Goal: Use online tool/utility: Utilize a website feature to perform a specific function

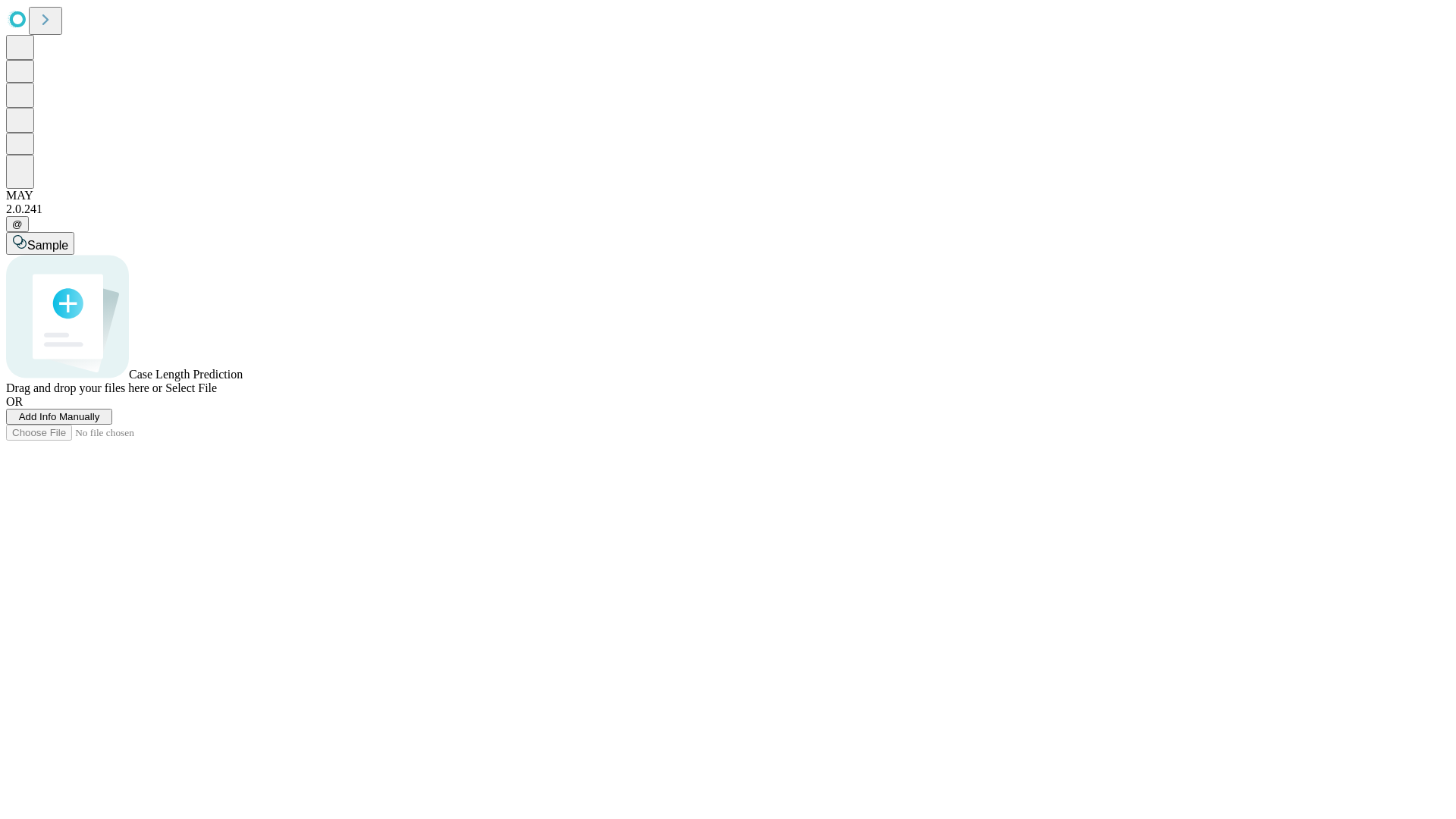
click at [100, 423] on span "Add Info Manually" at bounding box center [59, 416] width 81 height 11
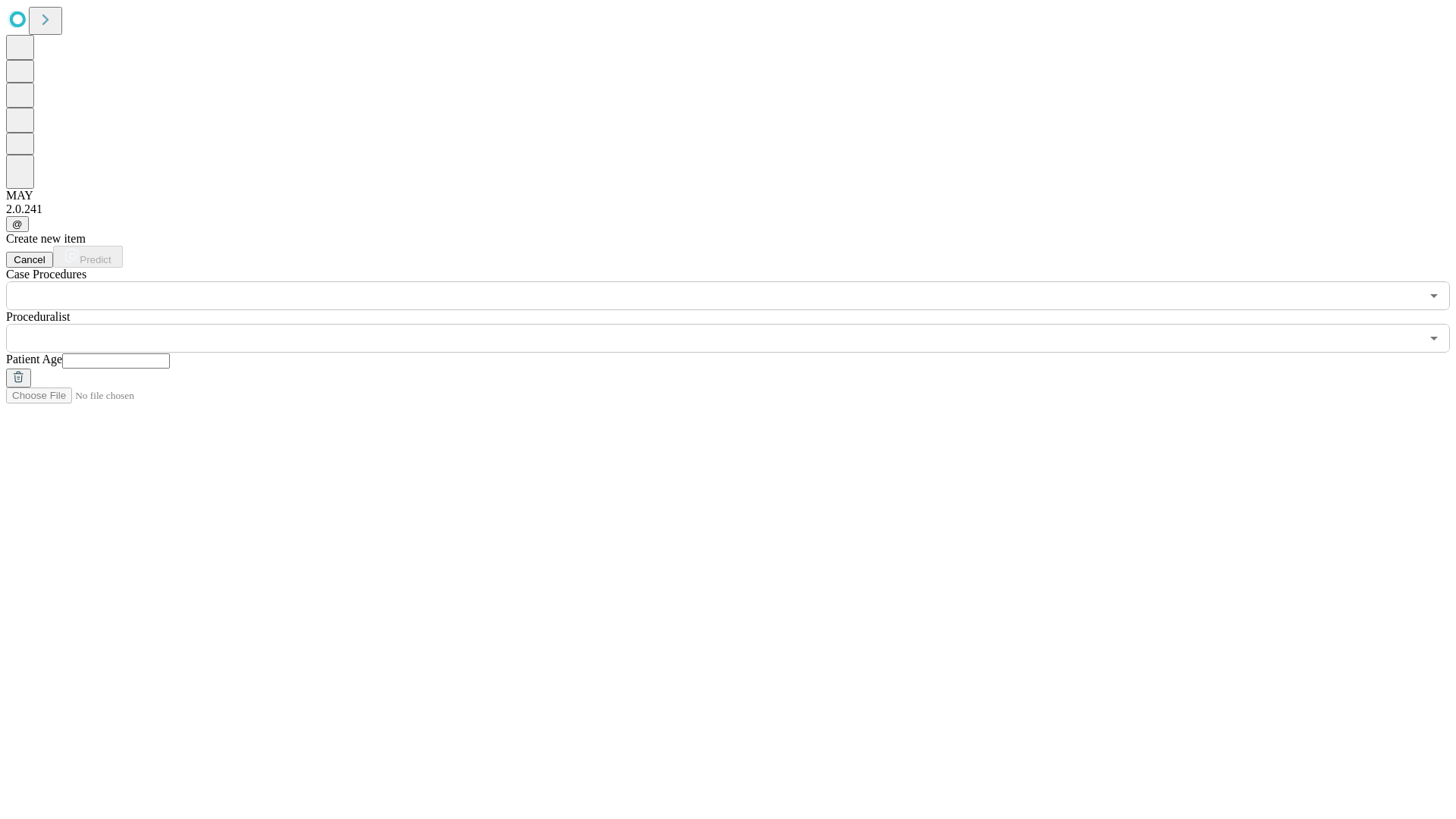
click at [170, 354] on input "text" at bounding box center [116, 361] width 108 height 15
type input "***"
click at [739, 323] on input "text" at bounding box center [714, 338] width 1415 height 29
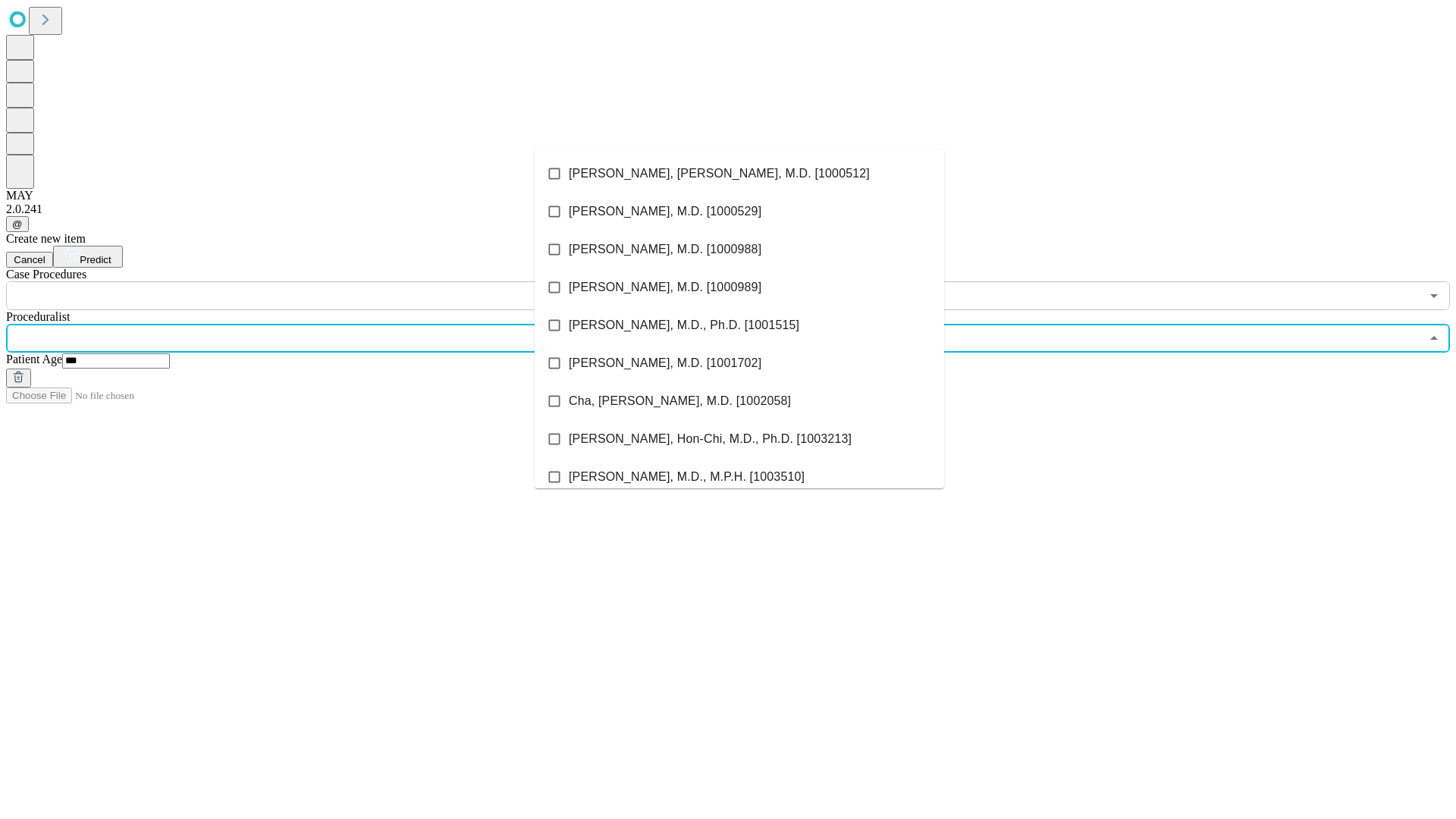
click at [740, 174] on li "[PERSON_NAME], [PERSON_NAME], M.D. [1000512]" at bounding box center [739, 174] width 409 height 38
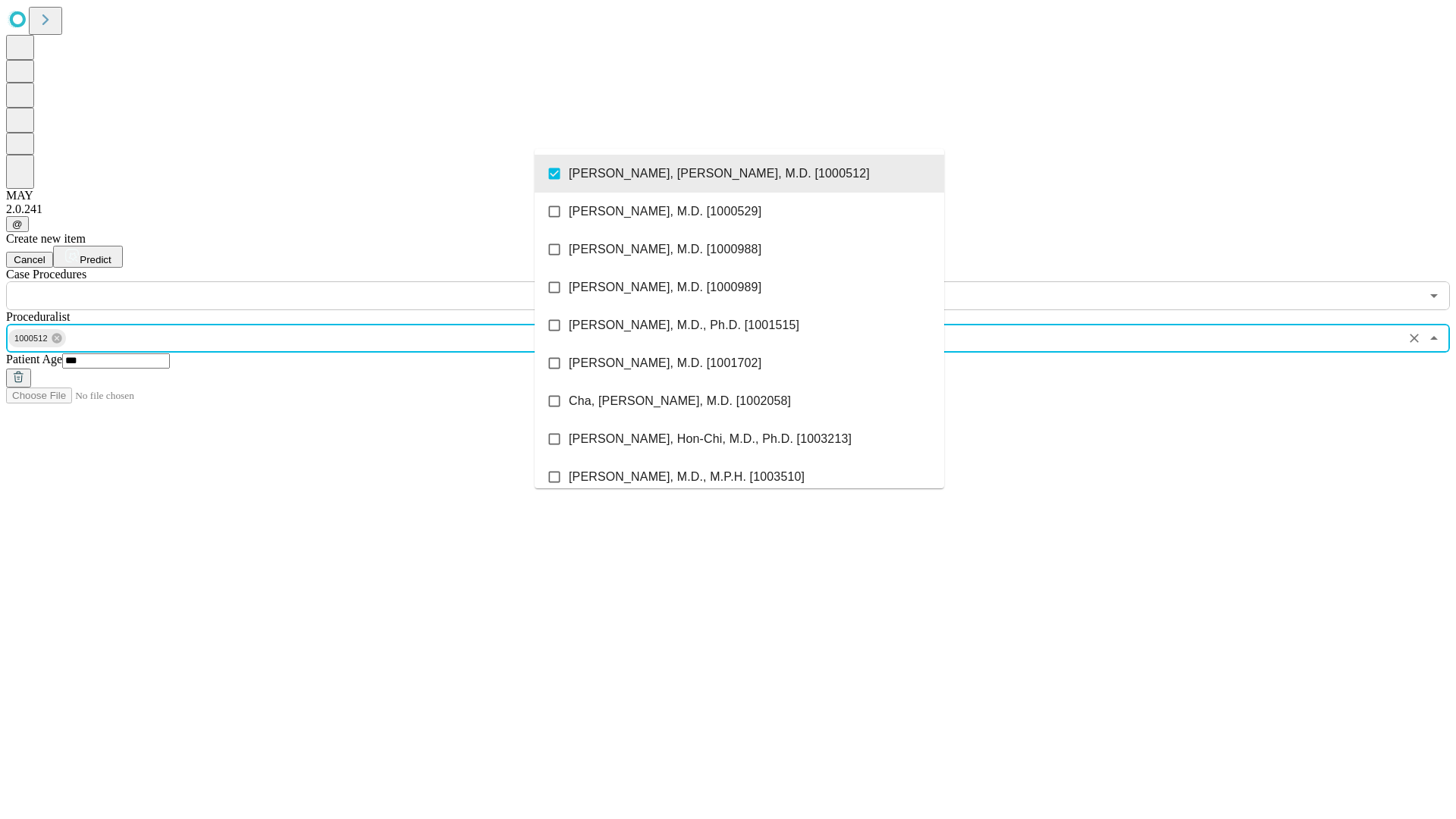
click at [319, 281] on input "text" at bounding box center [714, 296] width 1415 height 29
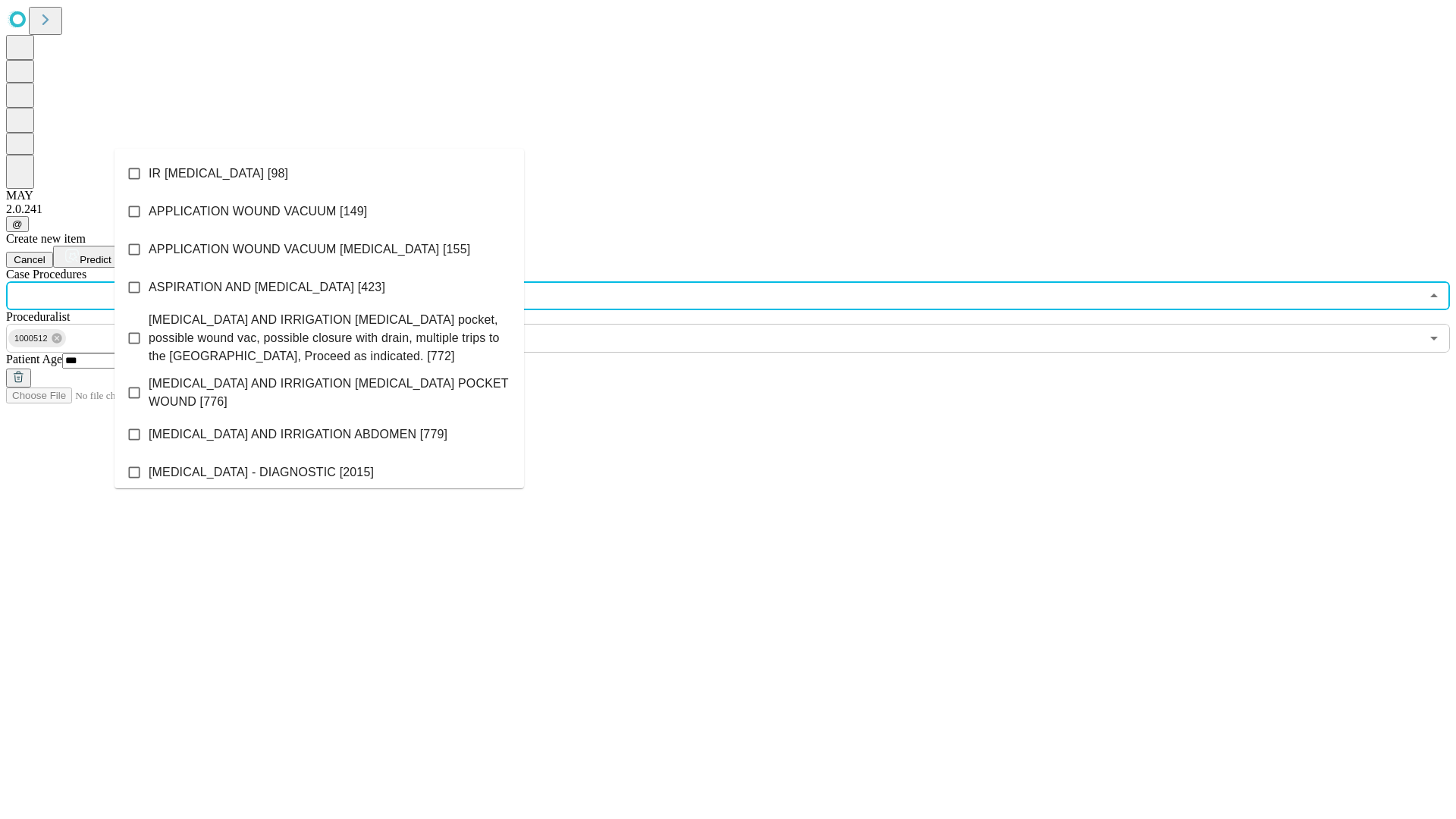
click at [320, 174] on li "IR [MEDICAL_DATA] [98]" at bounding box center [319, 174] width 409 height 38
click at [111, 254] on span "Predict" at bounding box center [94, 259] width 31 height 11
